Goal: Transaction & Acquisition: Download file/media

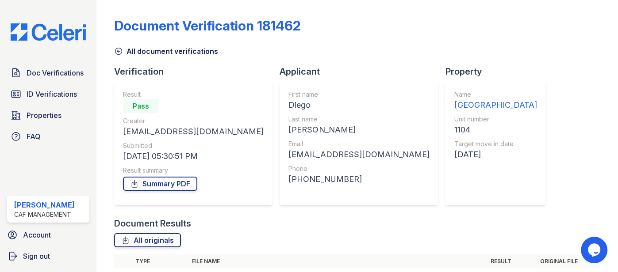
scroll to position [119, 0]
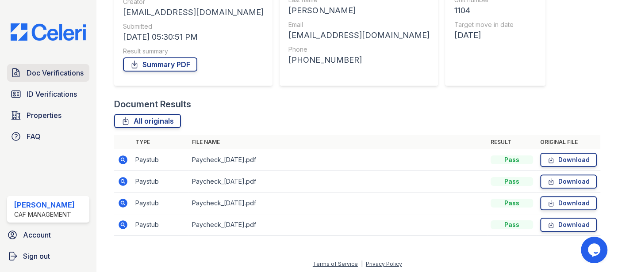
click at [77, 76] on span "Doc Verifications" at bounding box center [55, 73] width 57 height 11
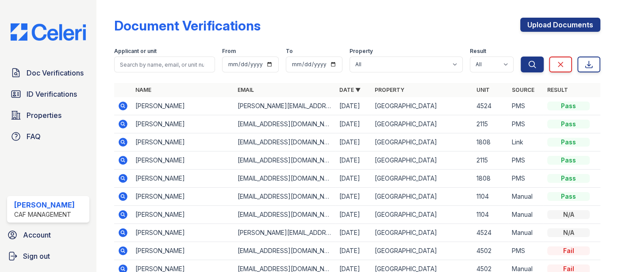
click at [120, 197] on icon at bounding box center [123, 196] width 9 height 9
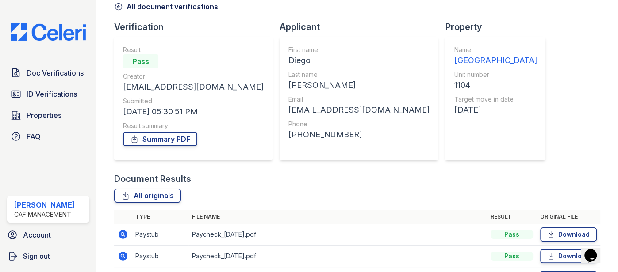
scroll to position [121, 0]
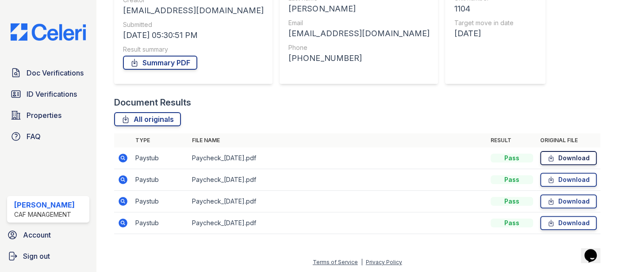
click at [573, 159] on link "Download" at bounding box center [568, 158] width 57 height 14
click at [581, 180] on link "Download" at bounding box center [568, 180] width 57 height 14
click at [579, 202] on link "Download" at bounding box center [568, 202] width 57 height 14
click at [570, 221] on link "Download" at bounding box center [568, 223] width 57 height 14
